Goal: Task Accomplishment & Management: Manage account settings

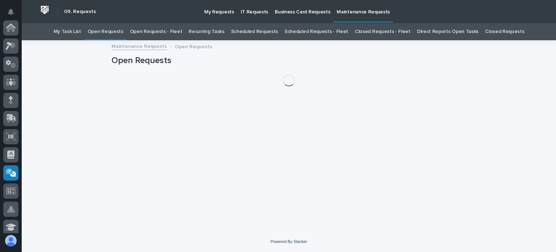
scroll to position [145, 0]
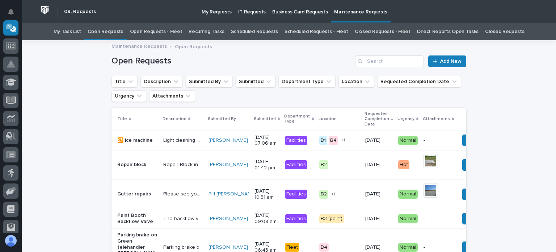
click at [158, 25] on link "Open Requests - Fleet" at bounding box center [156, 31] width 52 height 17
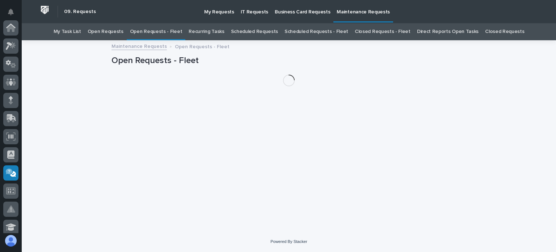
scroll to position [145, 0]
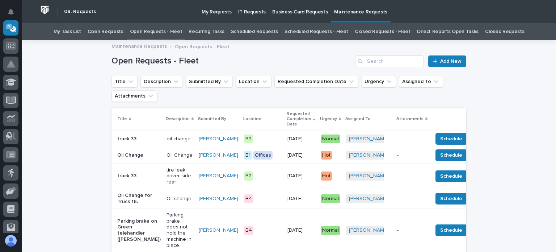
click at [161, 30] on link "Open Requests - Fleet" at bounding box center [156, 31] width 52 height 17
click at [161, 28] on link "Open Requests - Fleet" at bounding box center [156, 31] width 52 height 17
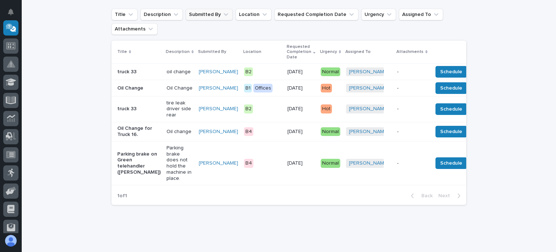
scroll to position [24, 0]
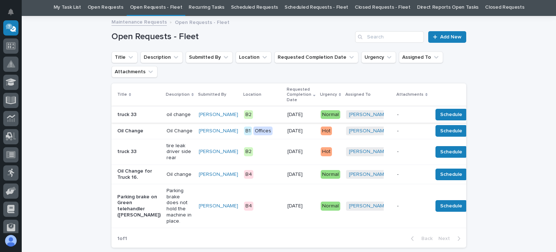
click at [476, 112] on span "Done" at bounding box center [482, 114] width 13 height 9
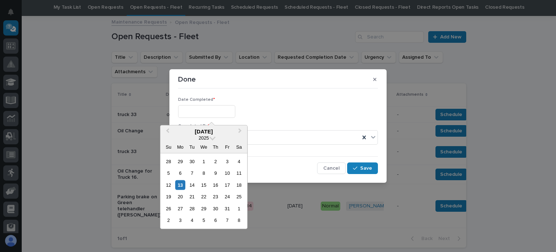
click at [185, 110] on input "text" at bounding box center [206, 111] width 57 height 13
click at [183, 184] on div "13" at bounding box center [180, 185] width 10 height 10
type input "**********"
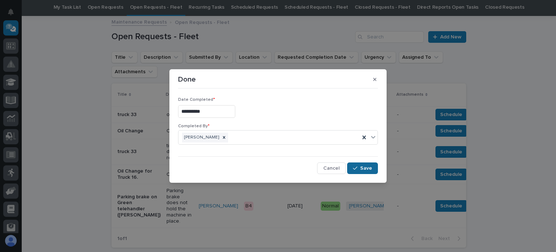
click at [364, 168] on span "Save" at bounding box center [366, 168] width 12 height 7
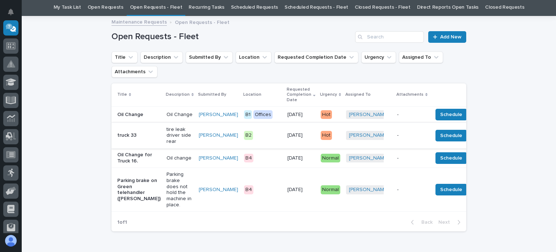
click at [476, 136] on span "Done" at bounding box center [482, 135] width 13 height 9
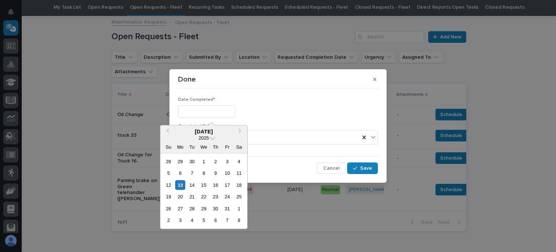
click at [196, 111] on input "text" at bounding box center [206, 111] width 57 height 13
click at [178, 181] on div "13" at bounding box center [180, 185] width 10 height 10
type input "**********"
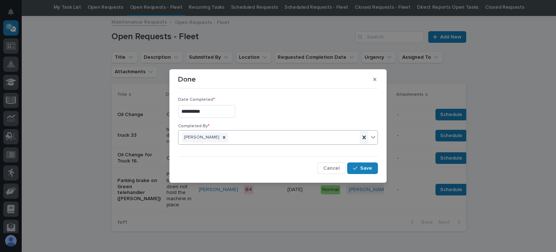
click at [363, 134] on icon at bounding box center [364, 137] width 7 height 7
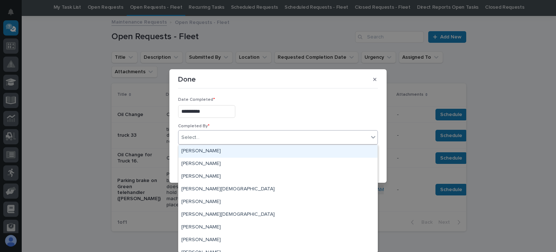
click at [241, 136] on div "Select..." at bounding box center [273, 137] width 190 height 12
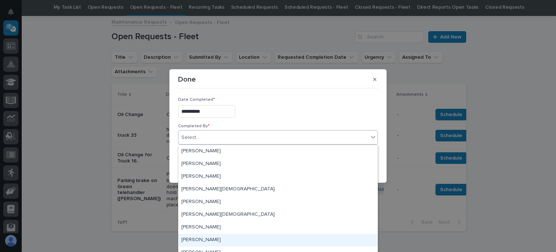
drag, startPoint x: 210, startPoint y: 240, endPoint x: 213, endPoint y: 237, distance: 4.4
click at [210, 240] on div "[PERSON_NAME]" at bounding box center [277, 239] width 199 height 13
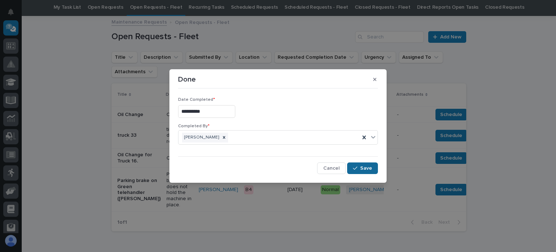
click at [360, 167] on div "button" at bounding box center [356, 167] width 7 height 5
